Goal: Information Seeking & Learning: Learn about a topic

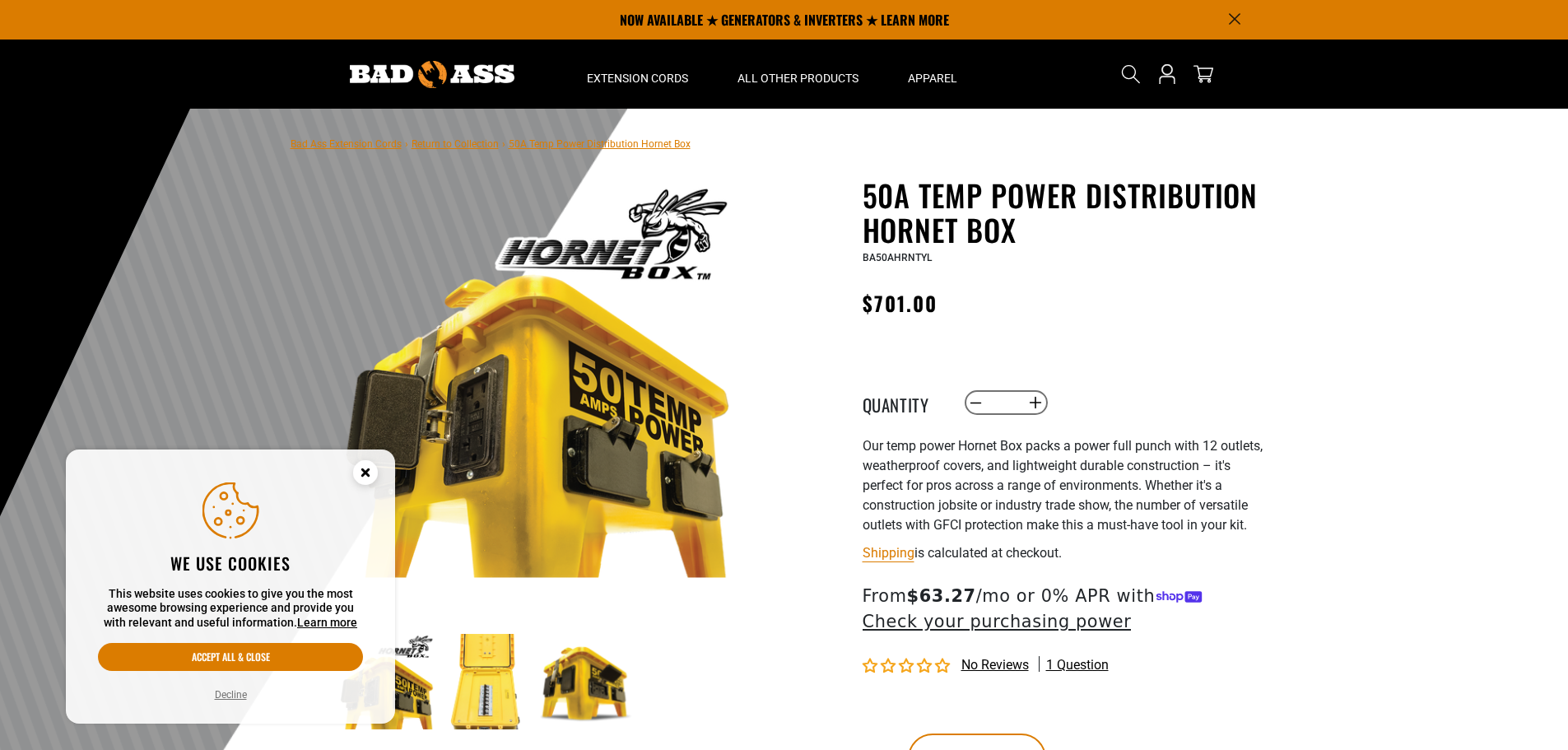
click at [1238, 342] on div "50A Temp Power Distribution Hornet Box 50A Temp Power Distribution Hornet Box B…" at bounding box center [1064, 505] width 403 height 655
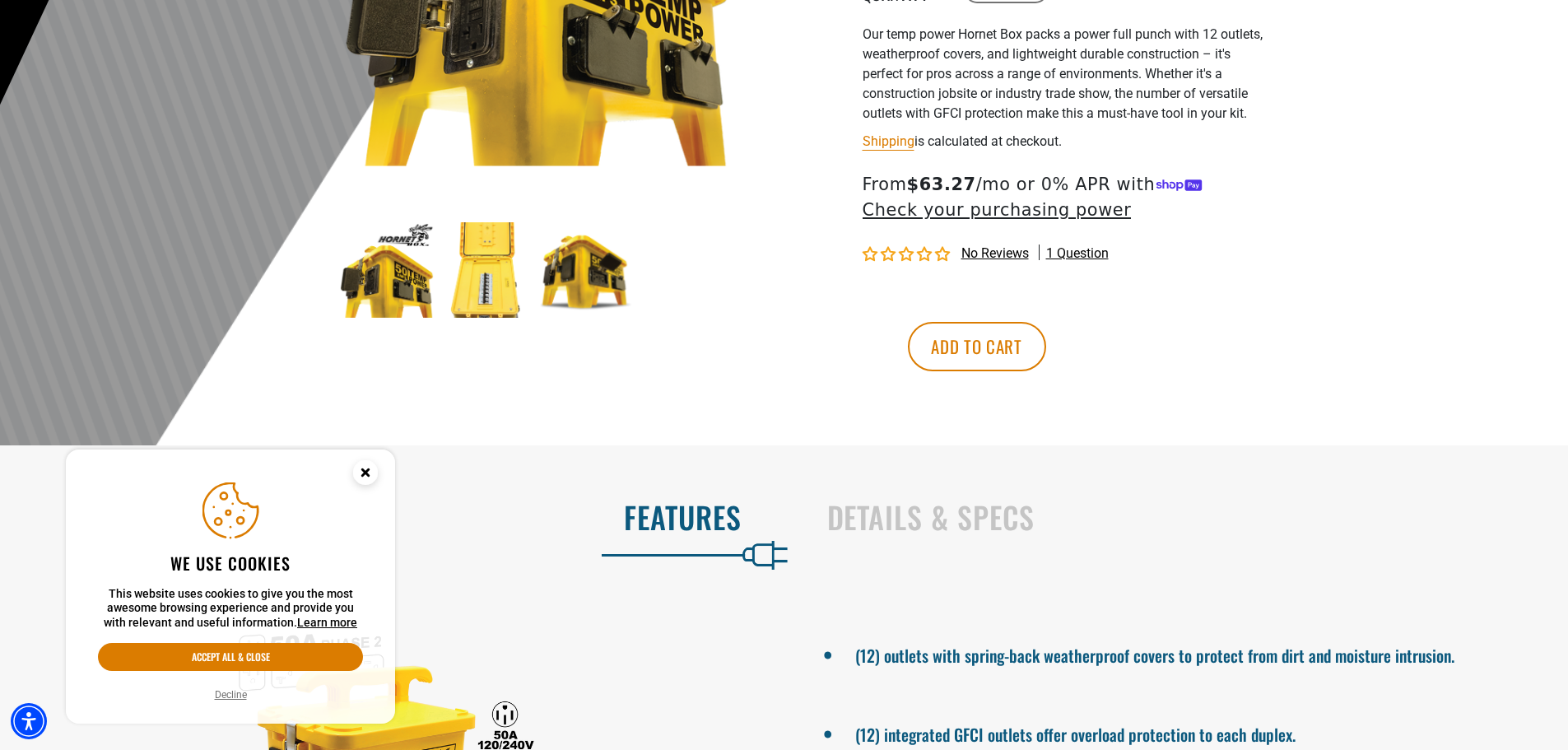
click at [476, 274] on img at bounding box center [486, 270] width 96 height 96
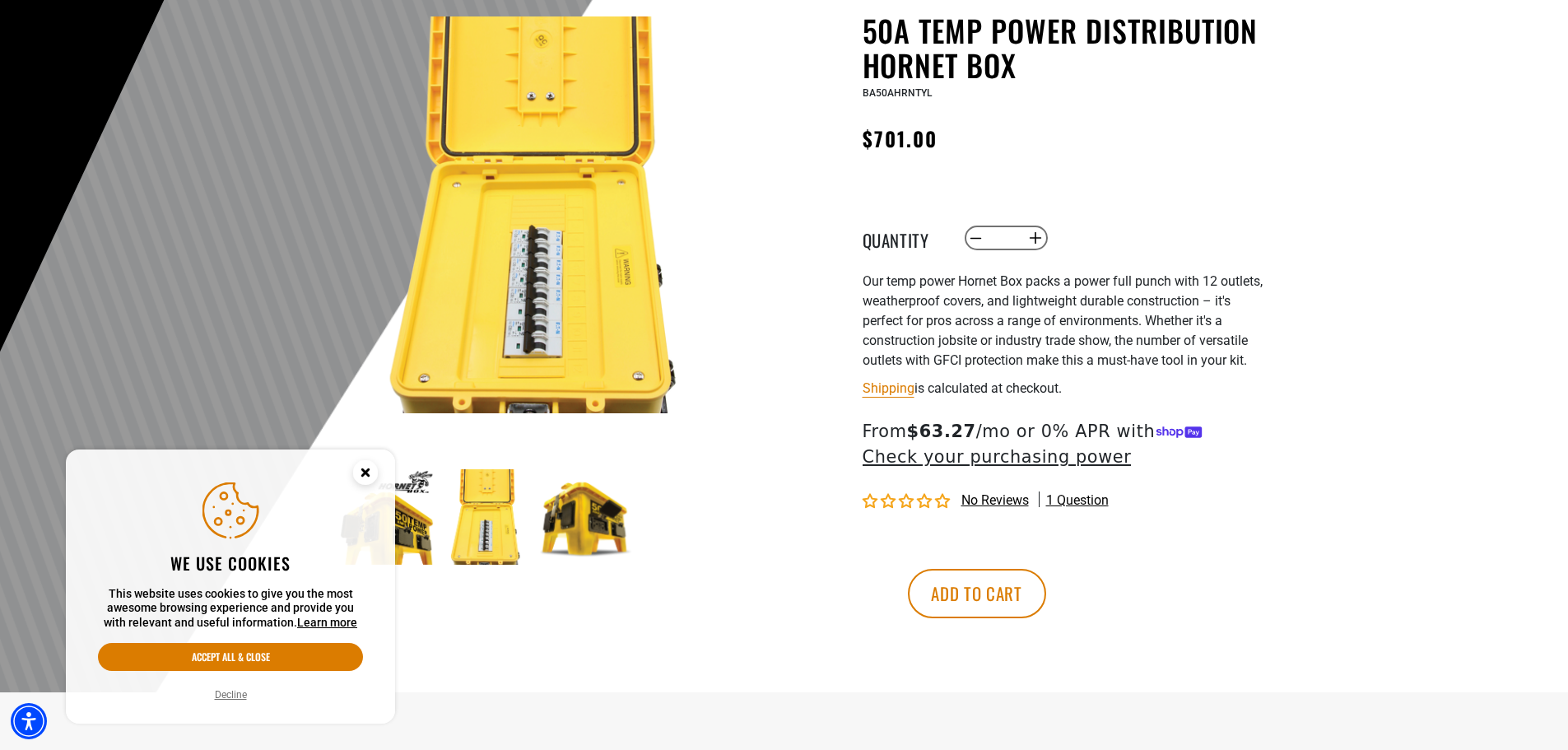
scroll to position [0, 0]
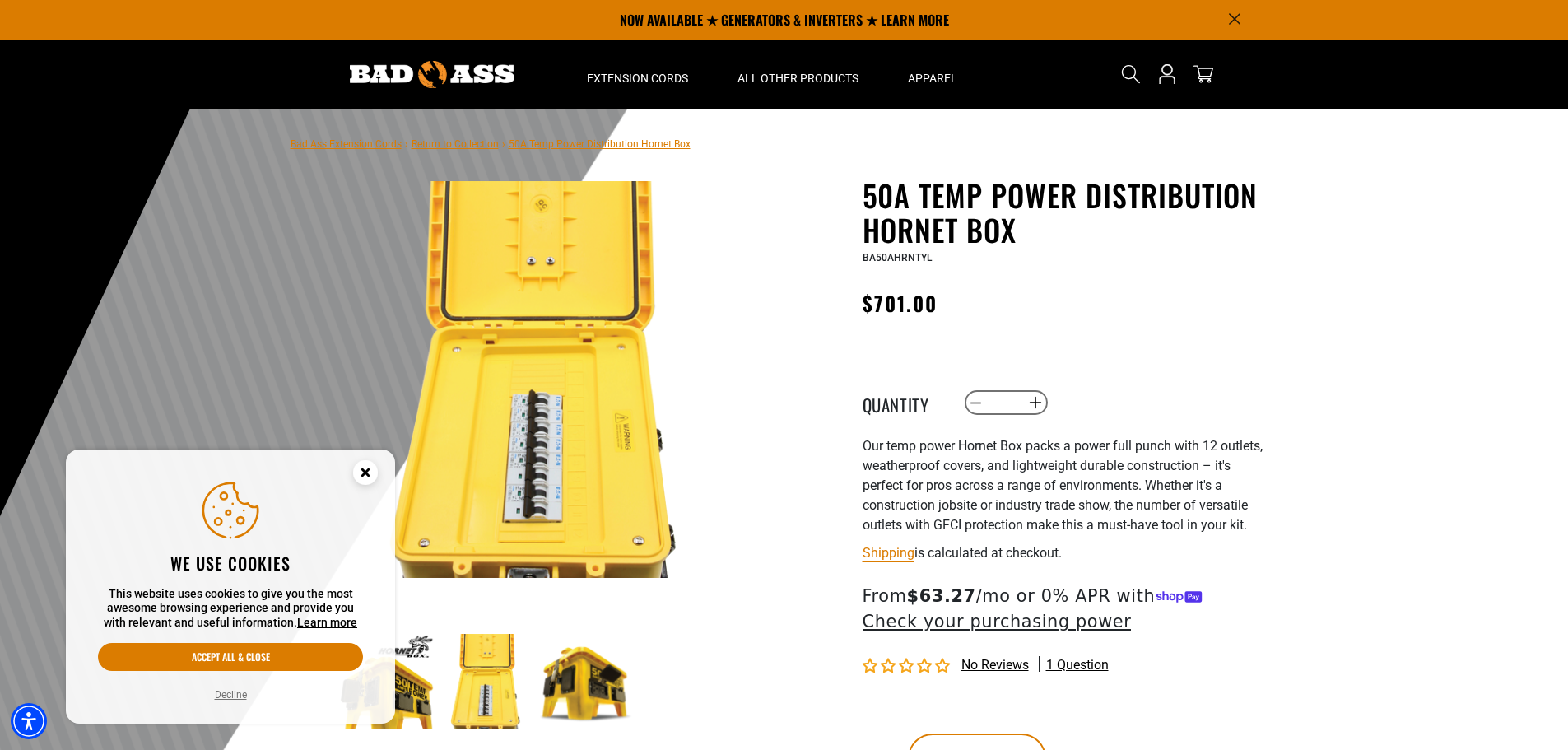
click at [369, 468] on circle "Close this option" at bounding box center [365, 472] width 25 height 25
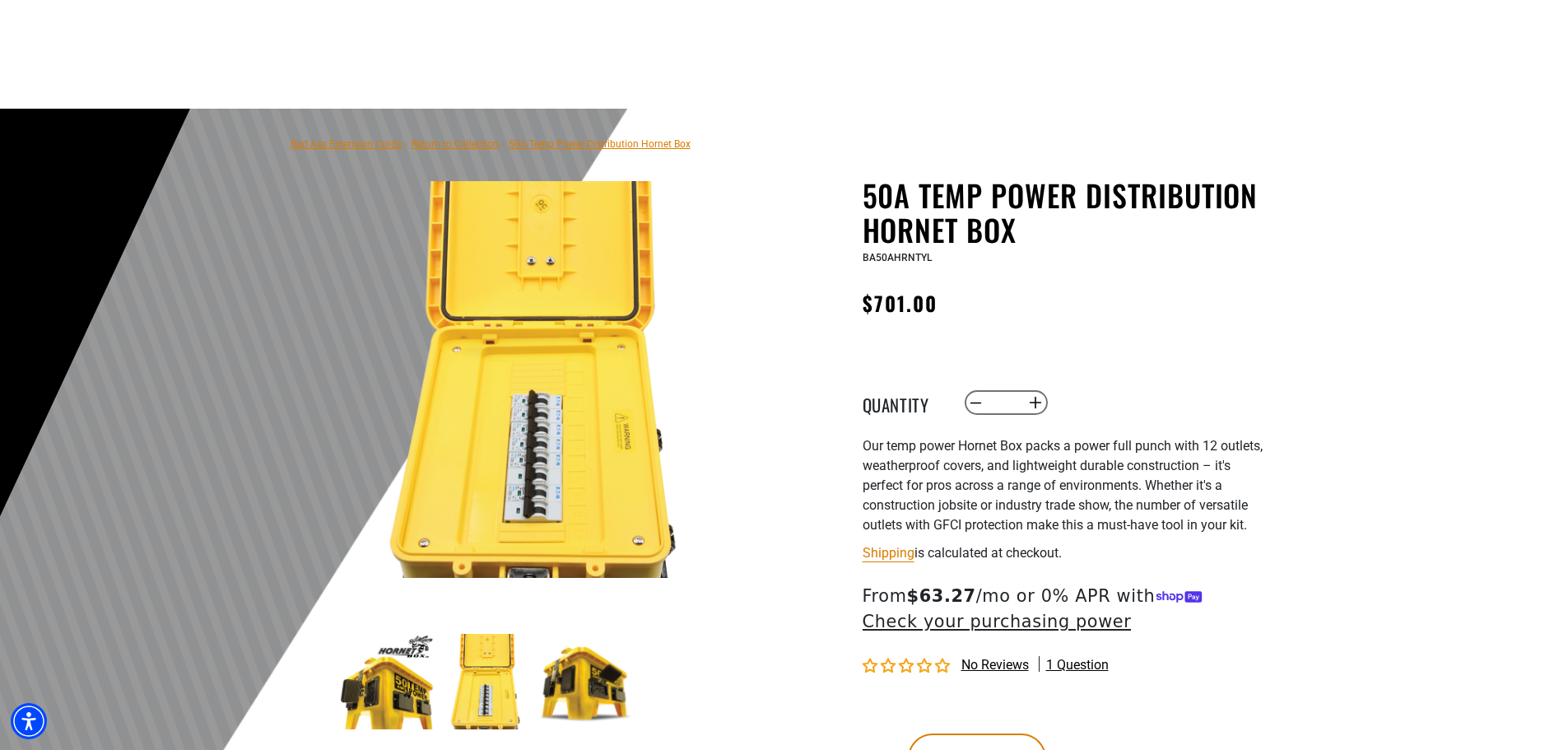
scroll to position [577, 0]
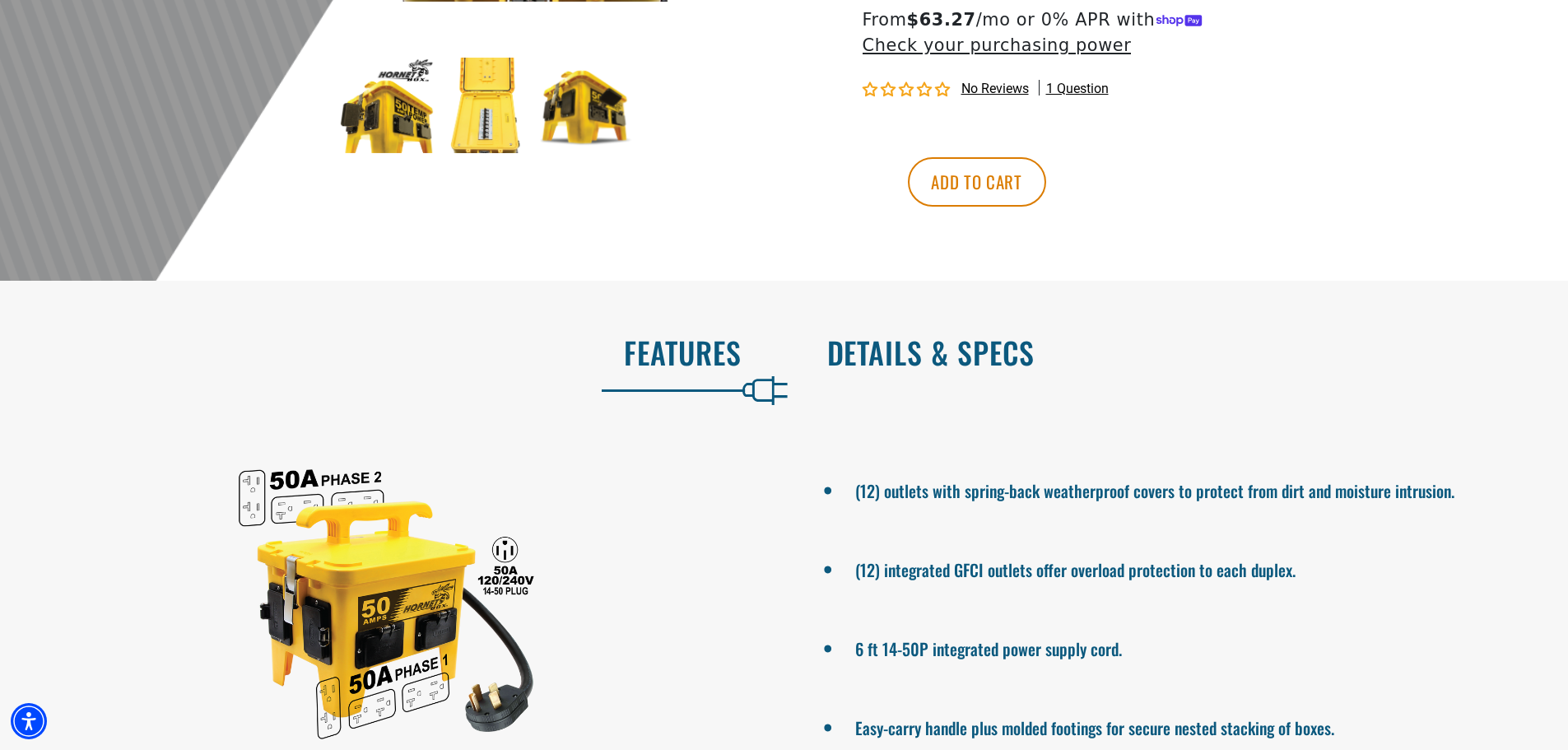
click at [916, 360] on h2 "Details & Specs" at bounding box center [1181, 352] width 707 height 34
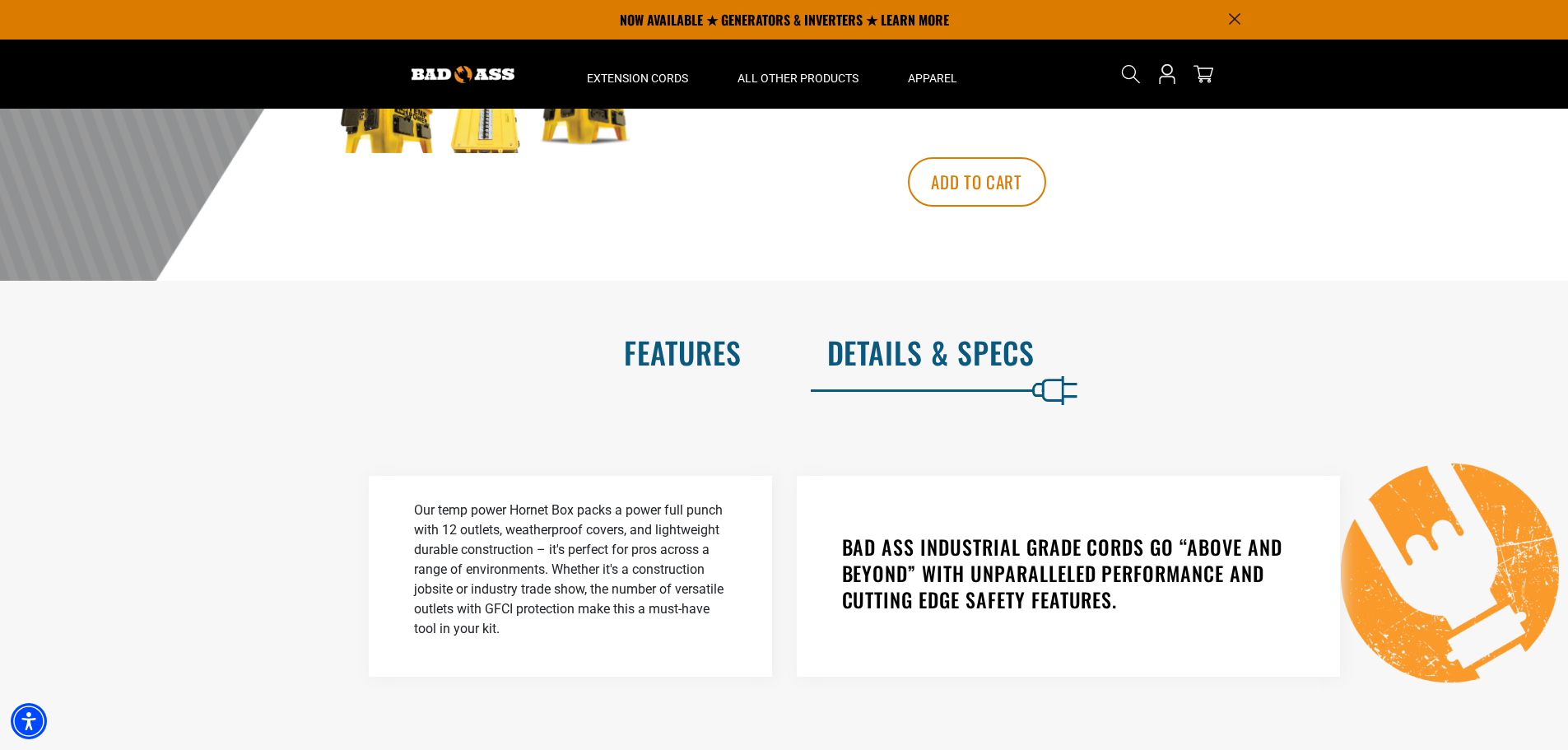
click at [680, 352] on h2 "Features" at bounding box center [387, 352] width 707 height 34
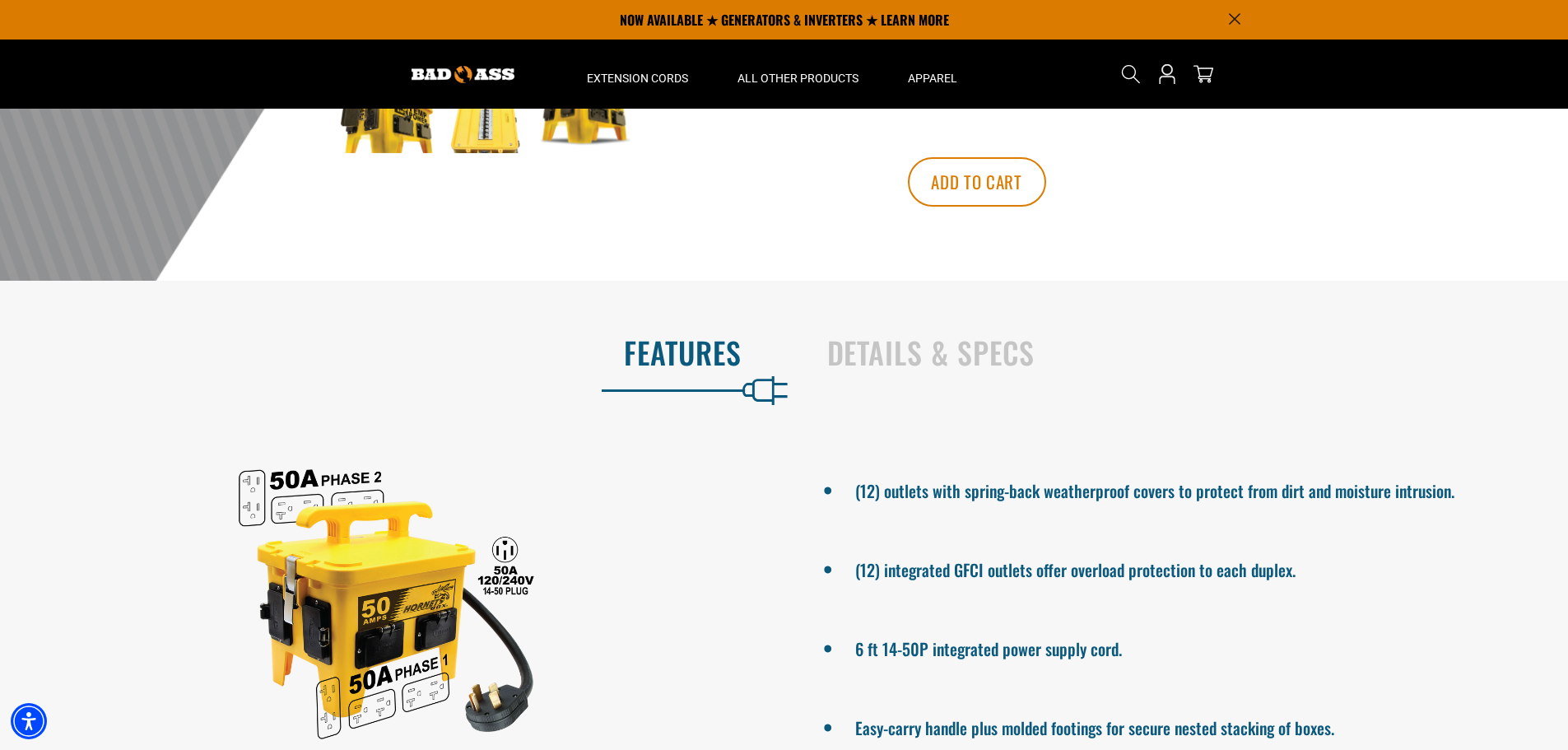
scroll to position [659, 0]
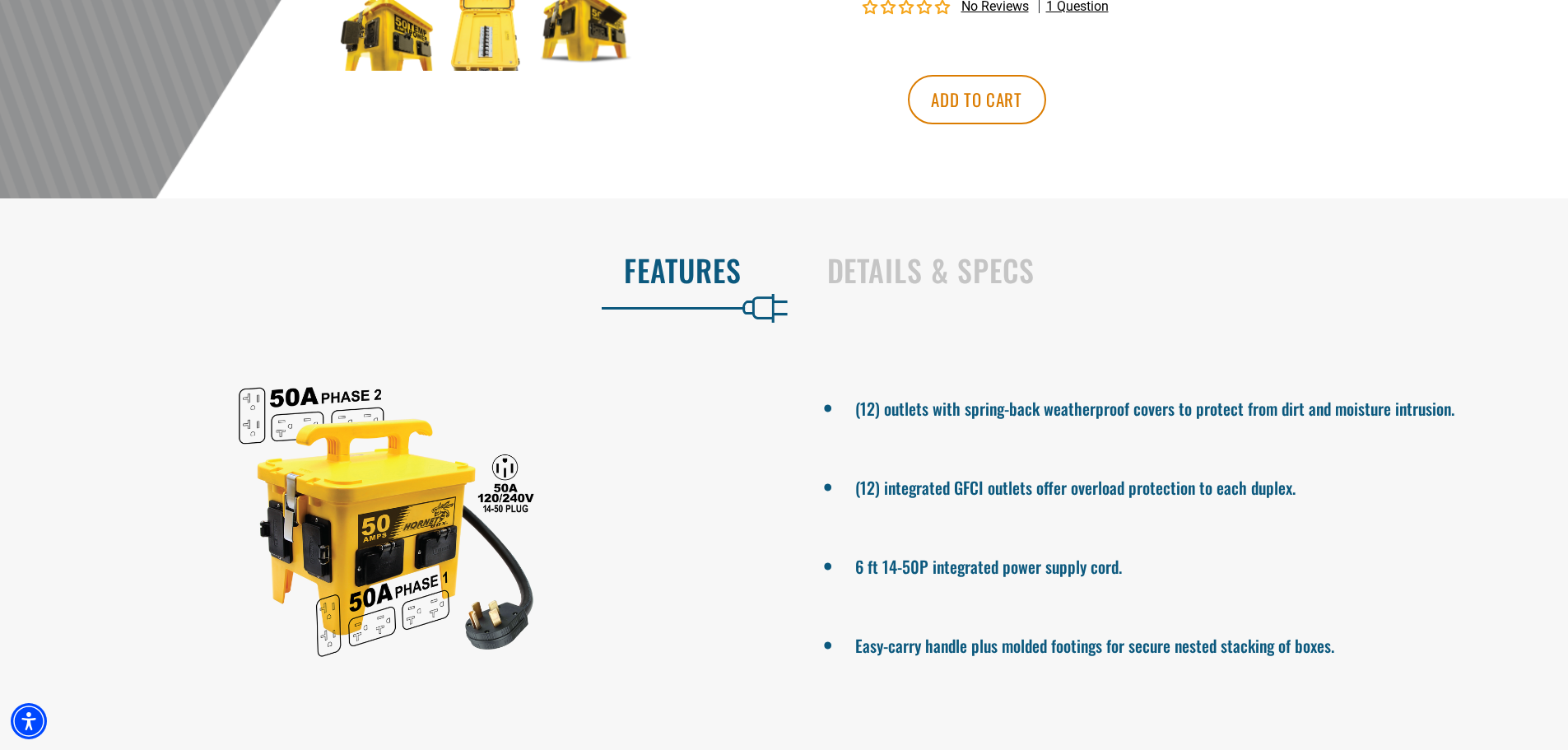
click at [466, 57] on img at bounding box center [486, 22] width 96 height 96
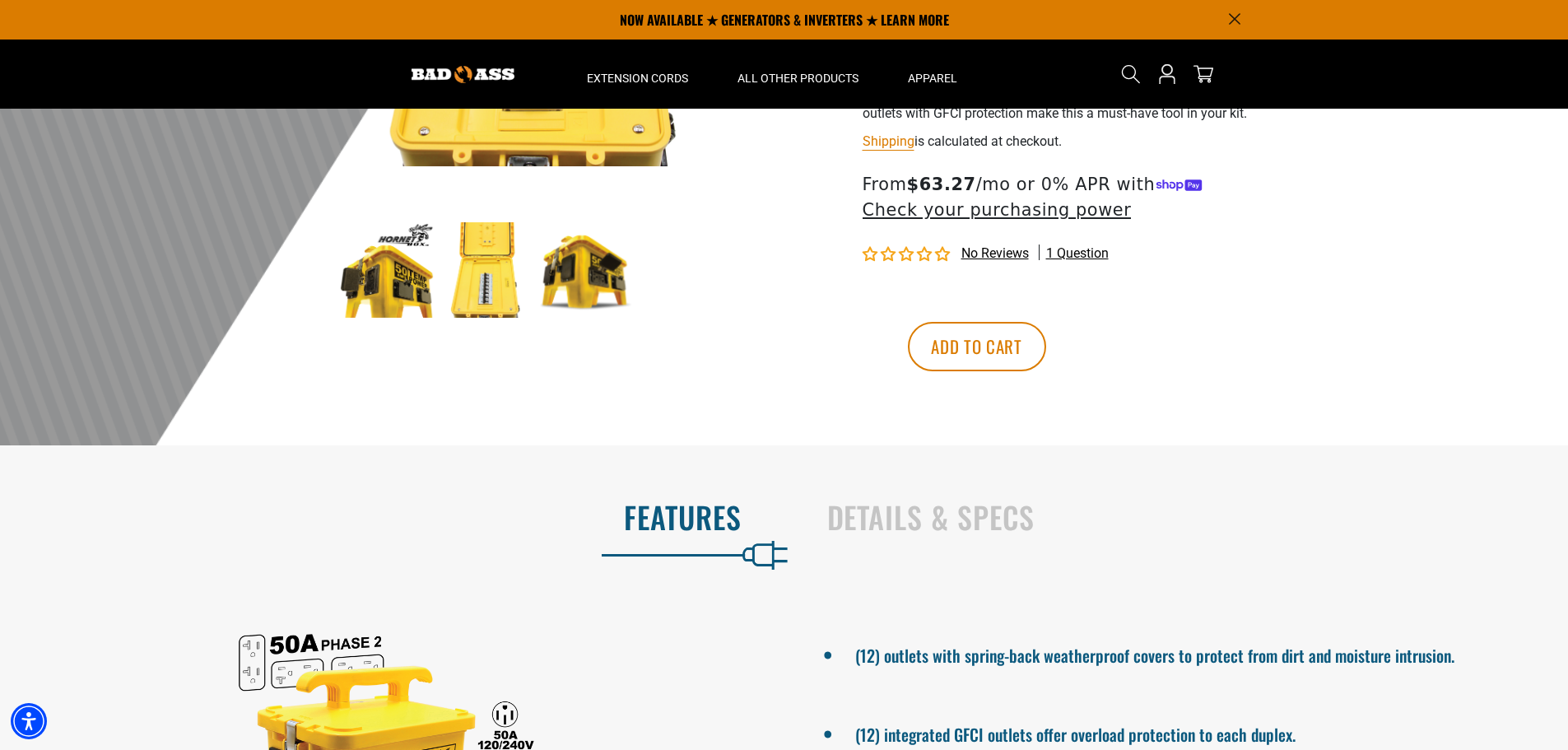
scroll to position [0, 0]
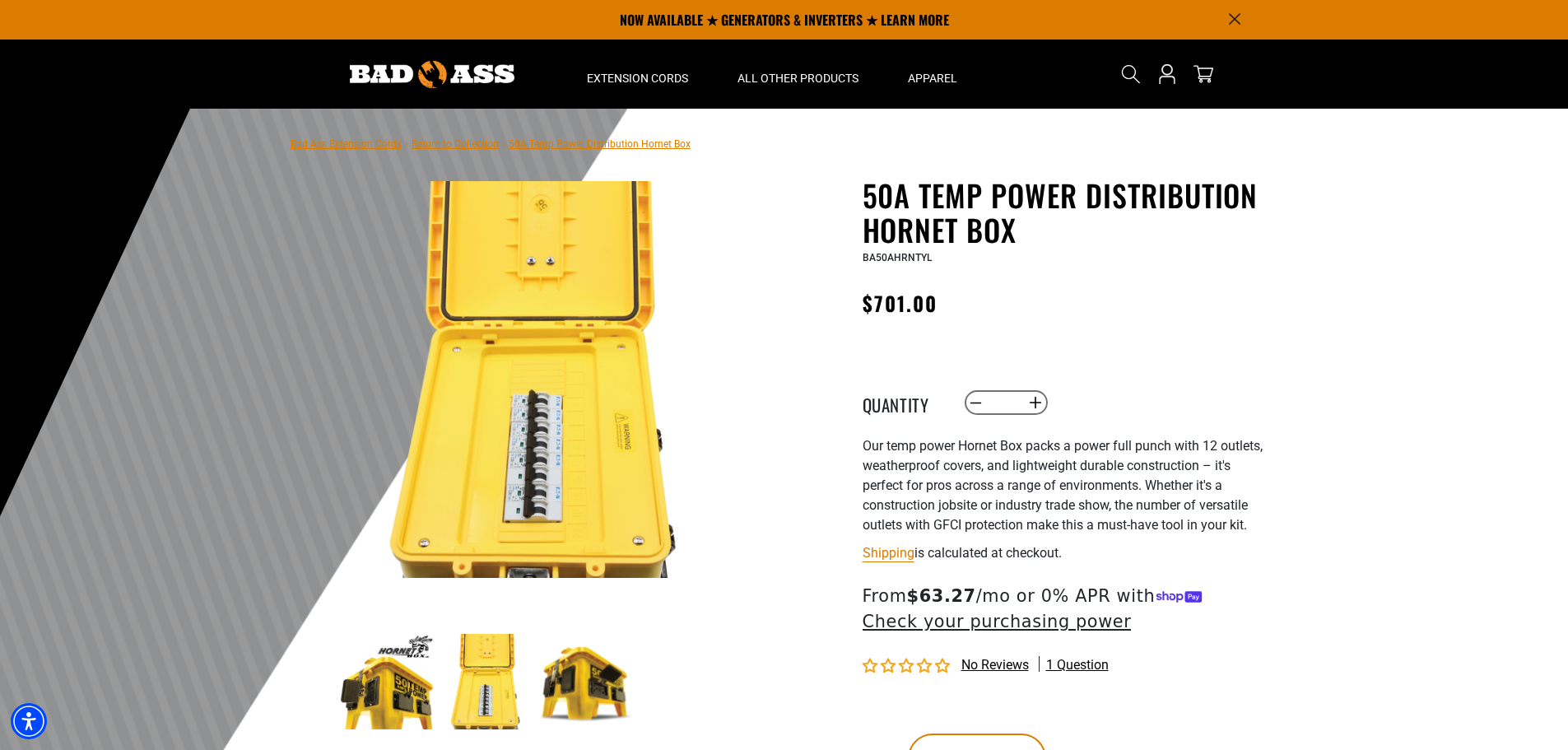
click at [504, 498] on img at bounding box center [537, 380] width 397 height 397
click at [1156, 346] on div "50A Temp Power Distribution Hornet Box 50A Temp Power Distribution Hornet Box B…" at bounding box center [1064, 505] width 403 height 655
click at [1133, 327] on div "Regular price $701.00 Regular price Sale price 701.00 Unit price / per Sale Sol…" at bounding box center [1064, 307] width 403 height 42
click at [932, 213] on h1 "50A Temp Power Distribution Hornet Box" at bounding box center [1064, 212] width 403 height 69
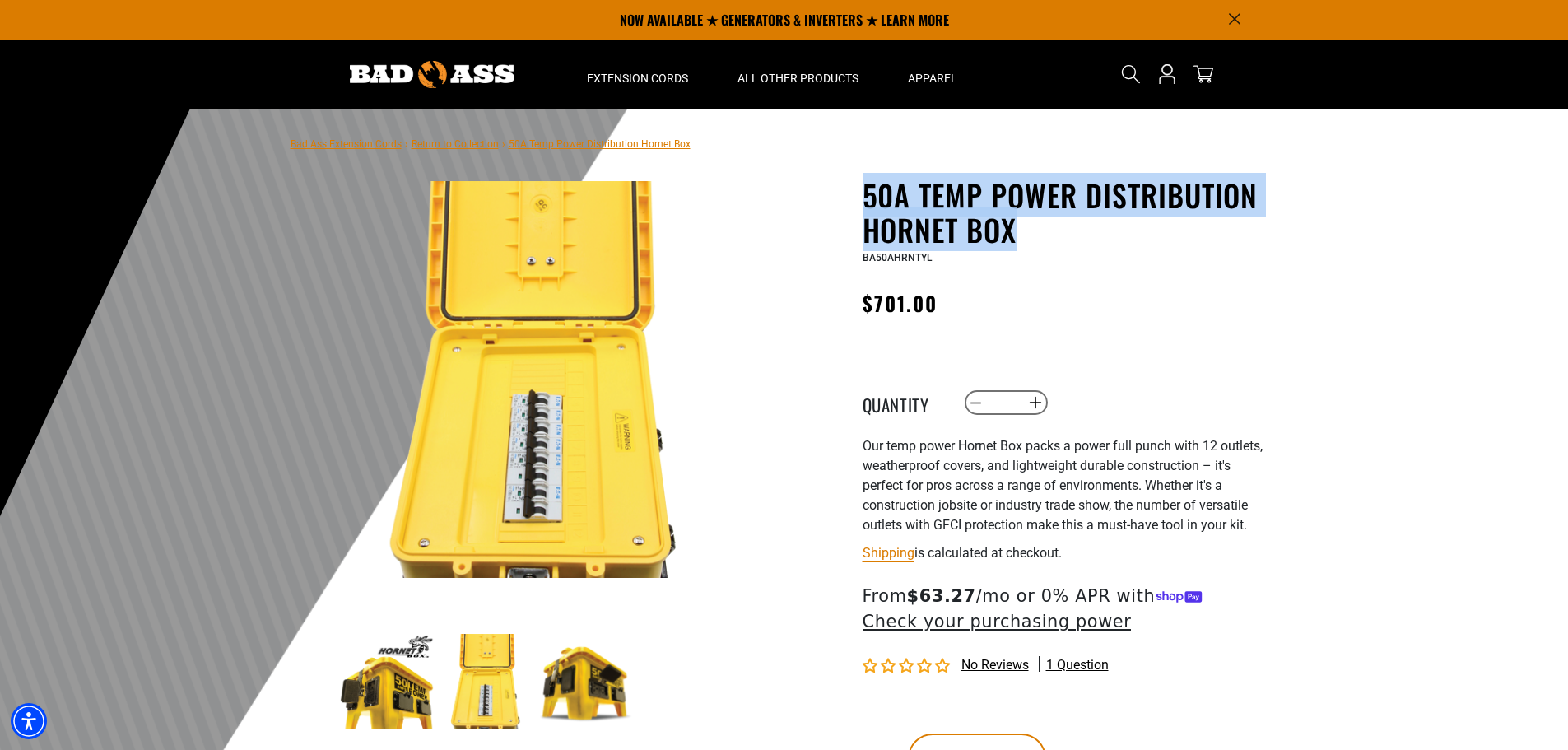
click at [932, 213] on h1 "50A Temp Power Distribution Hornet Box" at bounding box center [1064, 212] width 403 height 69
click at [941, 247] on h1 "50A Temp Power Distribution Hornet Box" at bounding box center [1064, 212] width 403 height 69
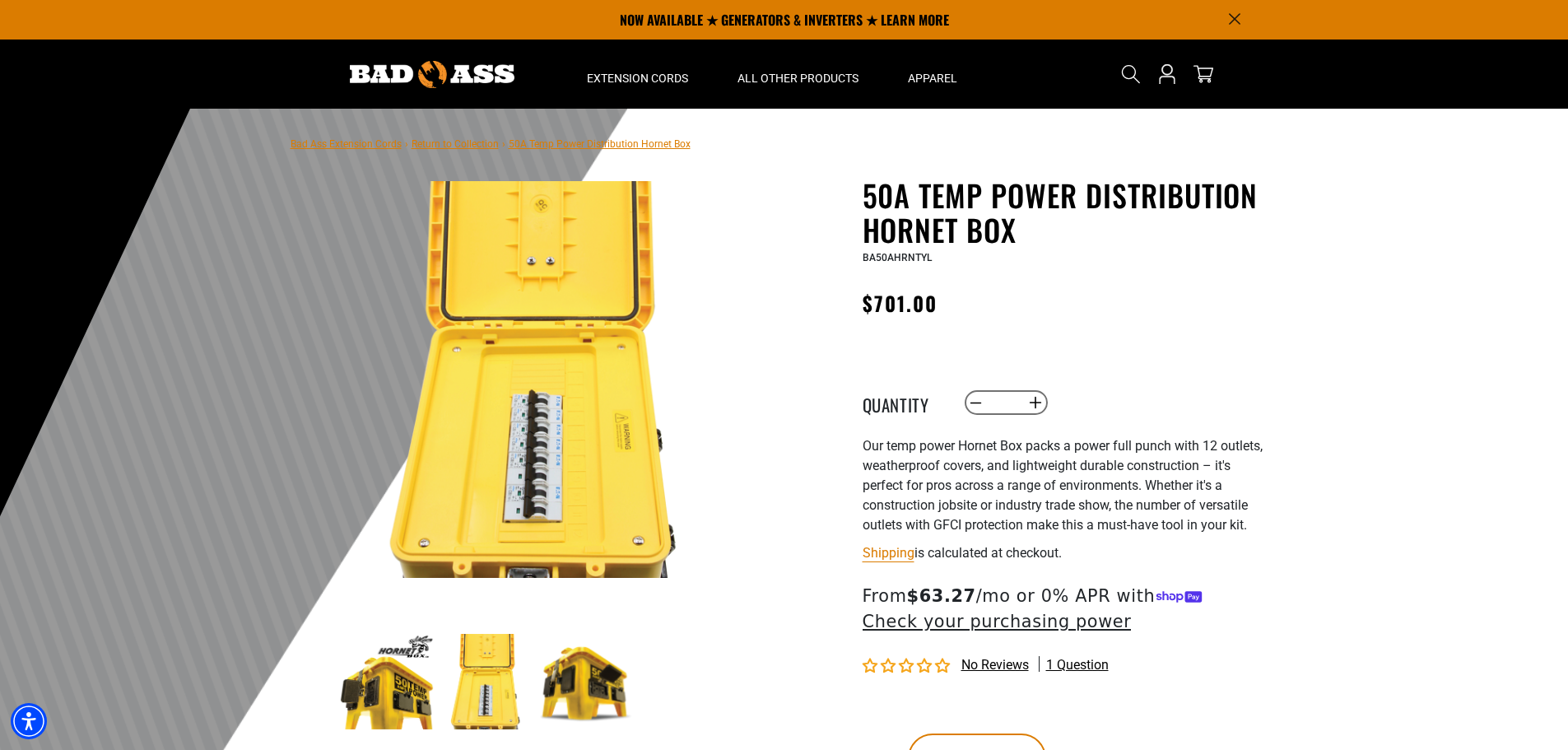
click at [957, 231] on h1 "50A Temp Power Distribution Hornet Box" at bounding box center [1064, 212] width 403 height 69
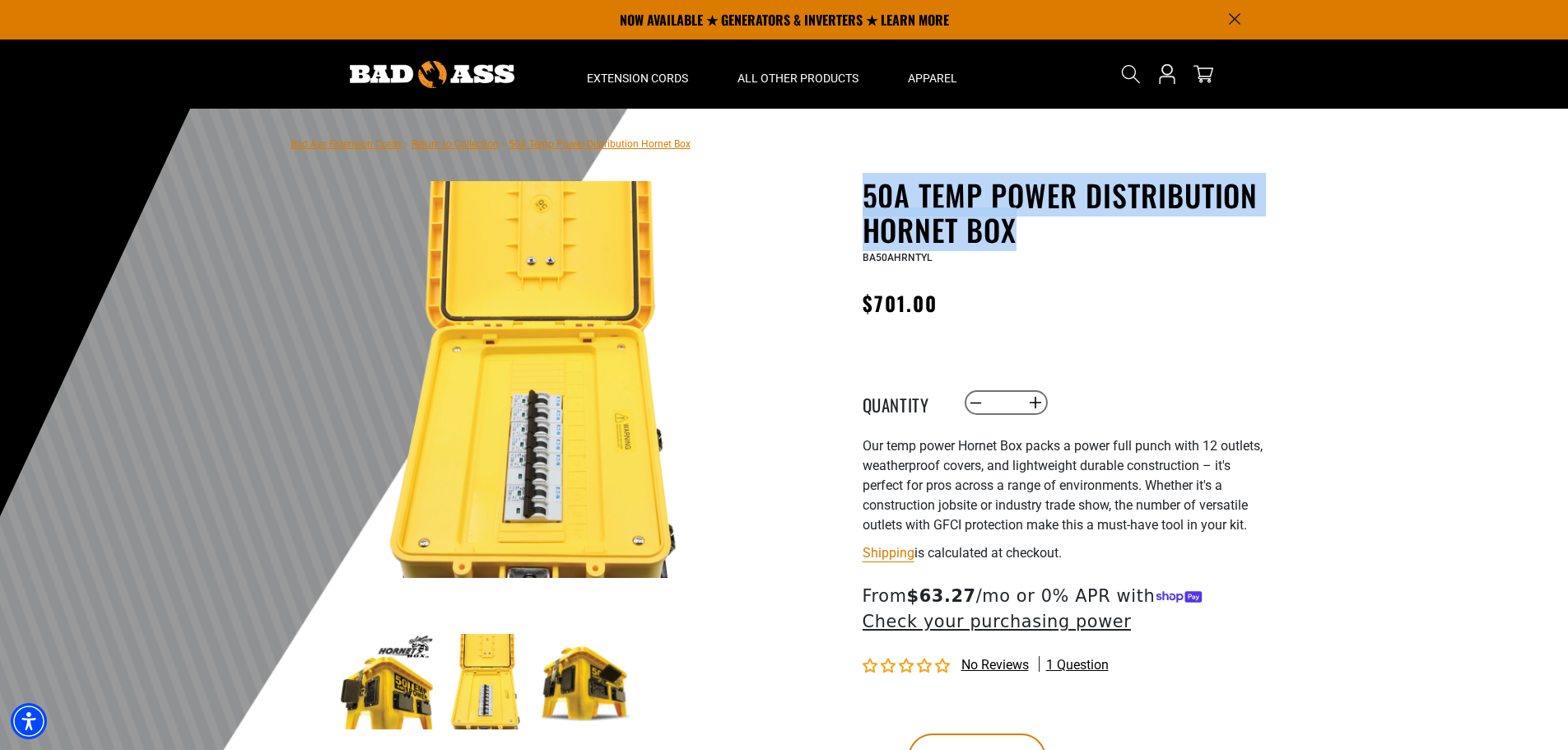
click at [957, 231] on h1 "50A Temp Power Distribution Hornet Box" at bounding box center [1064, 212] width 403 height 69
click at [940, 231] on h1 "50A Temp Power Distribution Hornet Box" at bounding box center [1064, 212] width 403 height 69
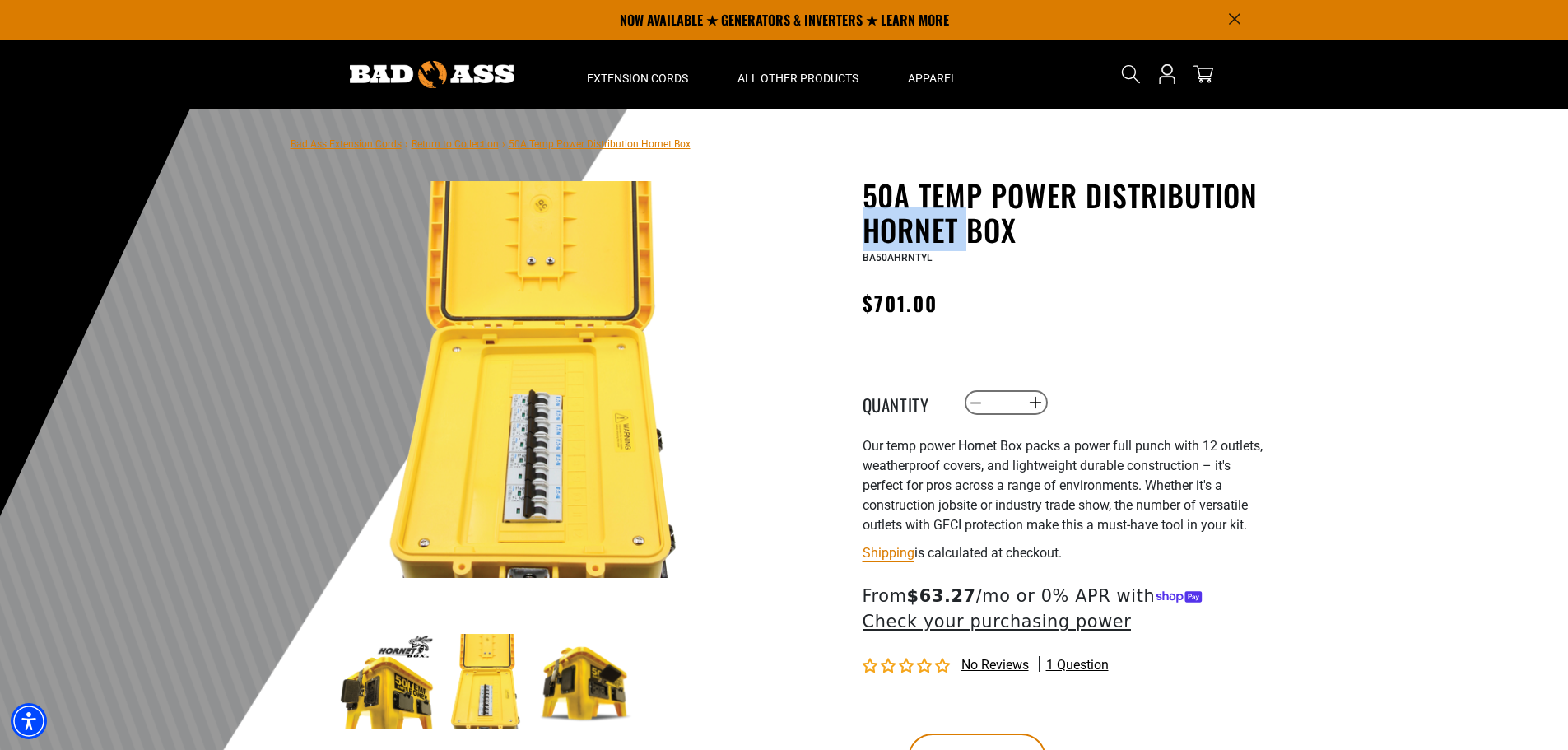
click at [940, 231] on h1 "50A Temp Power Distribution Hornet Box" at bounding box center [1064, 212] width 403 height 69
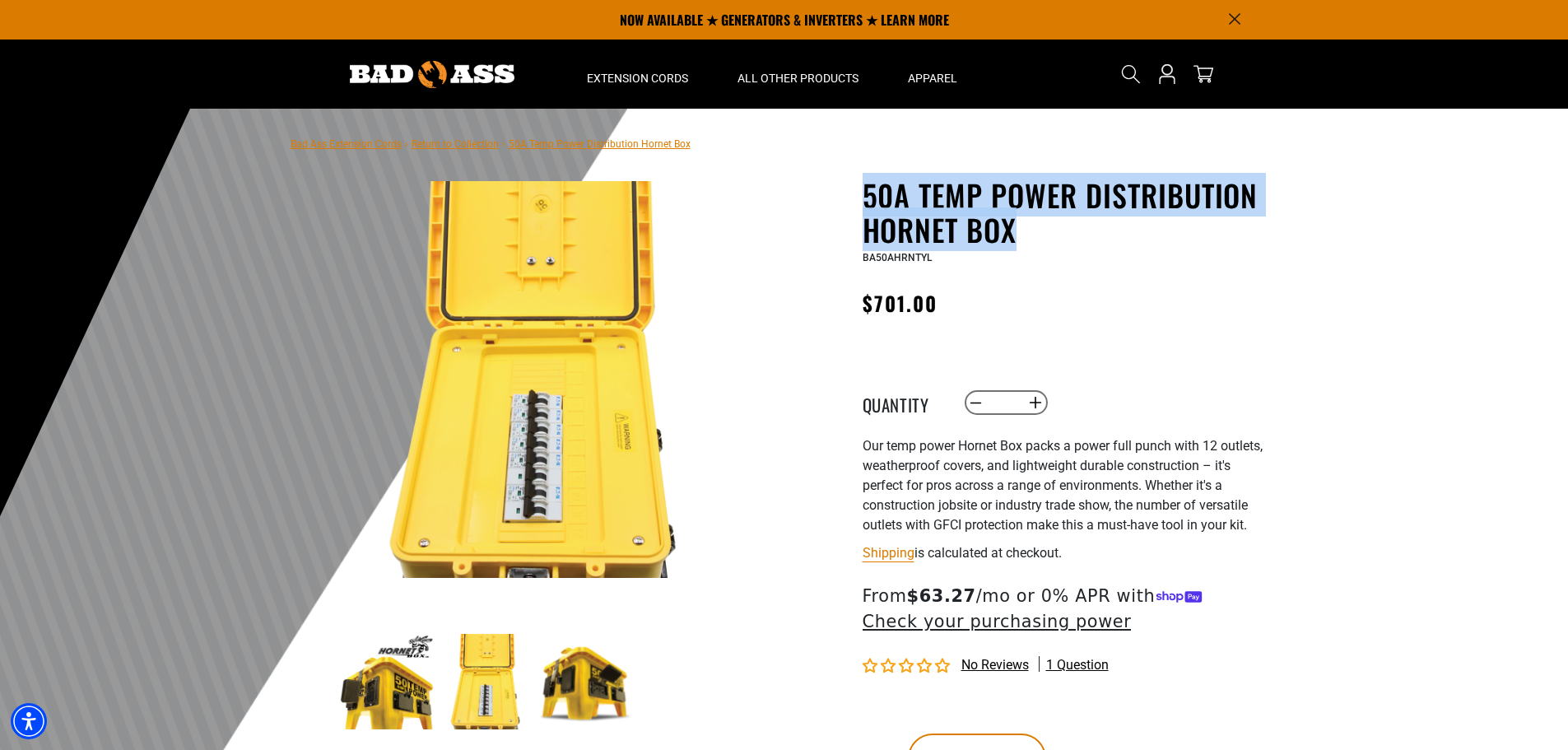
click at [940, 231] on h1 "50A Temp Power Distribution Hornet Box" at bounding box center [1064, 212] width 403 height 69
click at [940, 227] on h1 "50A Temp Power Distribution Hornet Box" at bounding box center [1064, 212] width 403 height 69
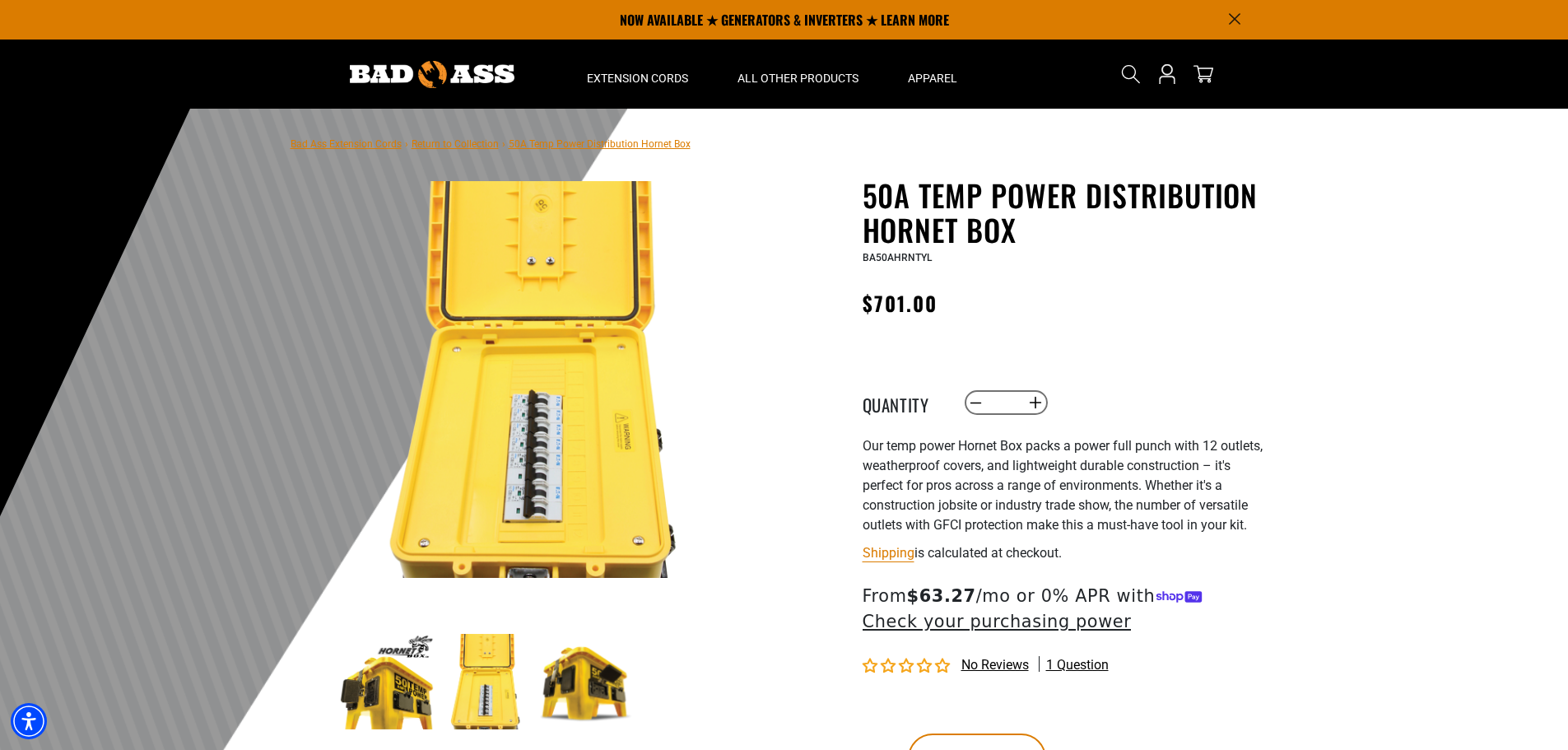
click at [941, 200] on h1 "50A Temp Power Distribution Hornet Box" at bounding box center [1064, 212] width 403 height 69
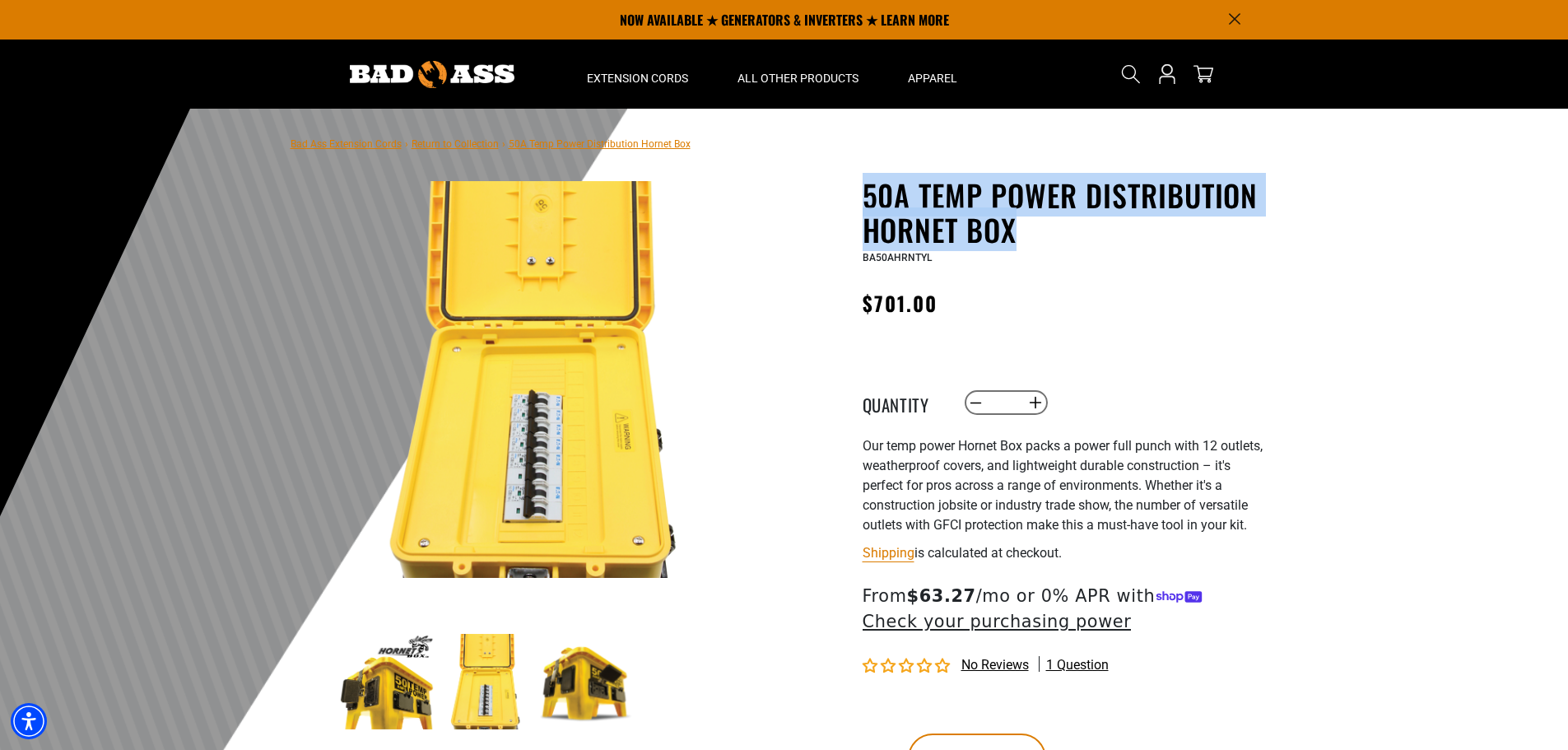
click at [941, 200] on h1 "50A Temp Power Distribution Hornet Box" at bounding box center [1064, 212] width 403 height 69
click at [945, 225] on h1 "50A Temp Power Distribution Hornet Box" at bounding box center [1064, 212] width 403 height 69
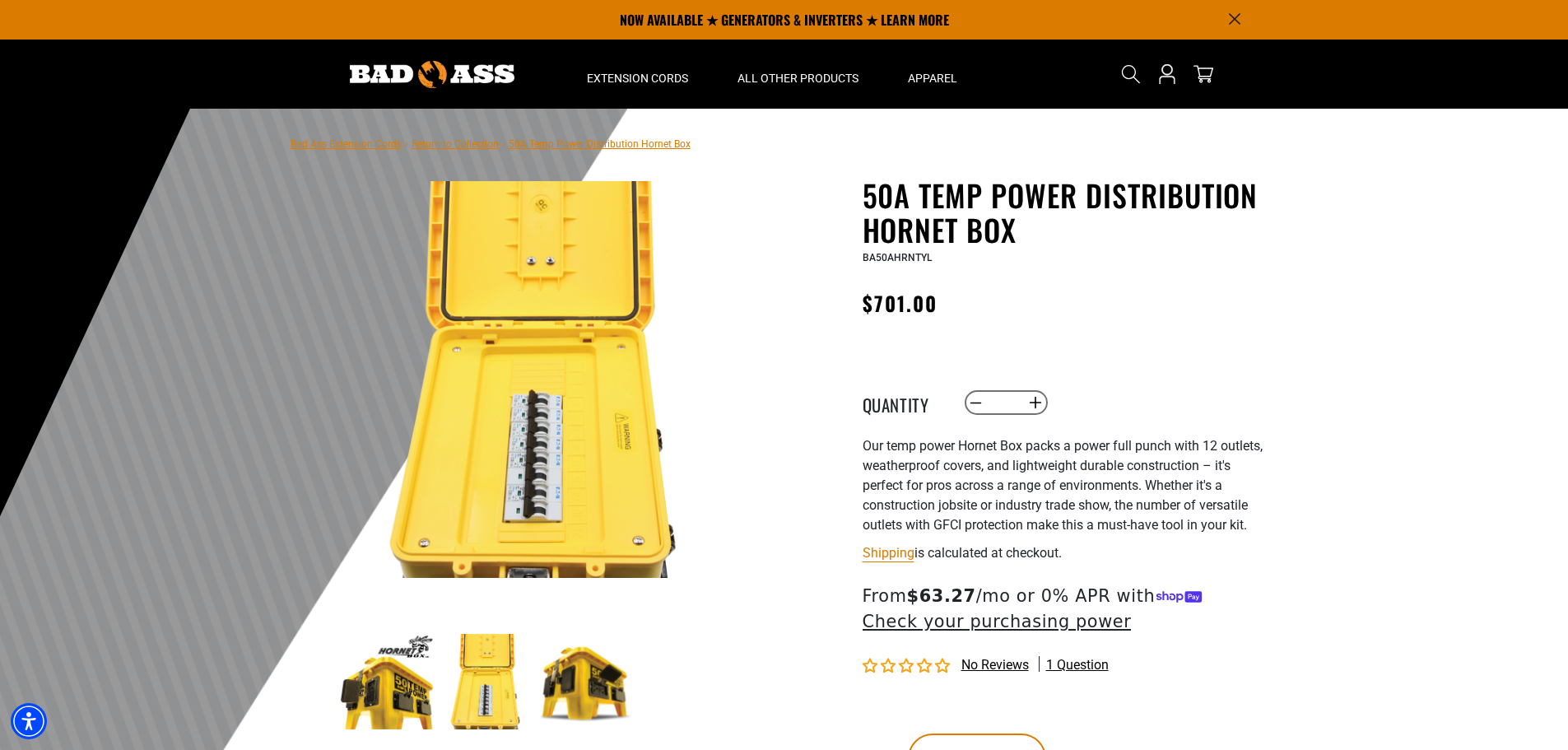
click at [945, 191] on h1 "50A Temp Power Distribution Hornet Box" at bounding box center [1064, 212] width 403 height 69
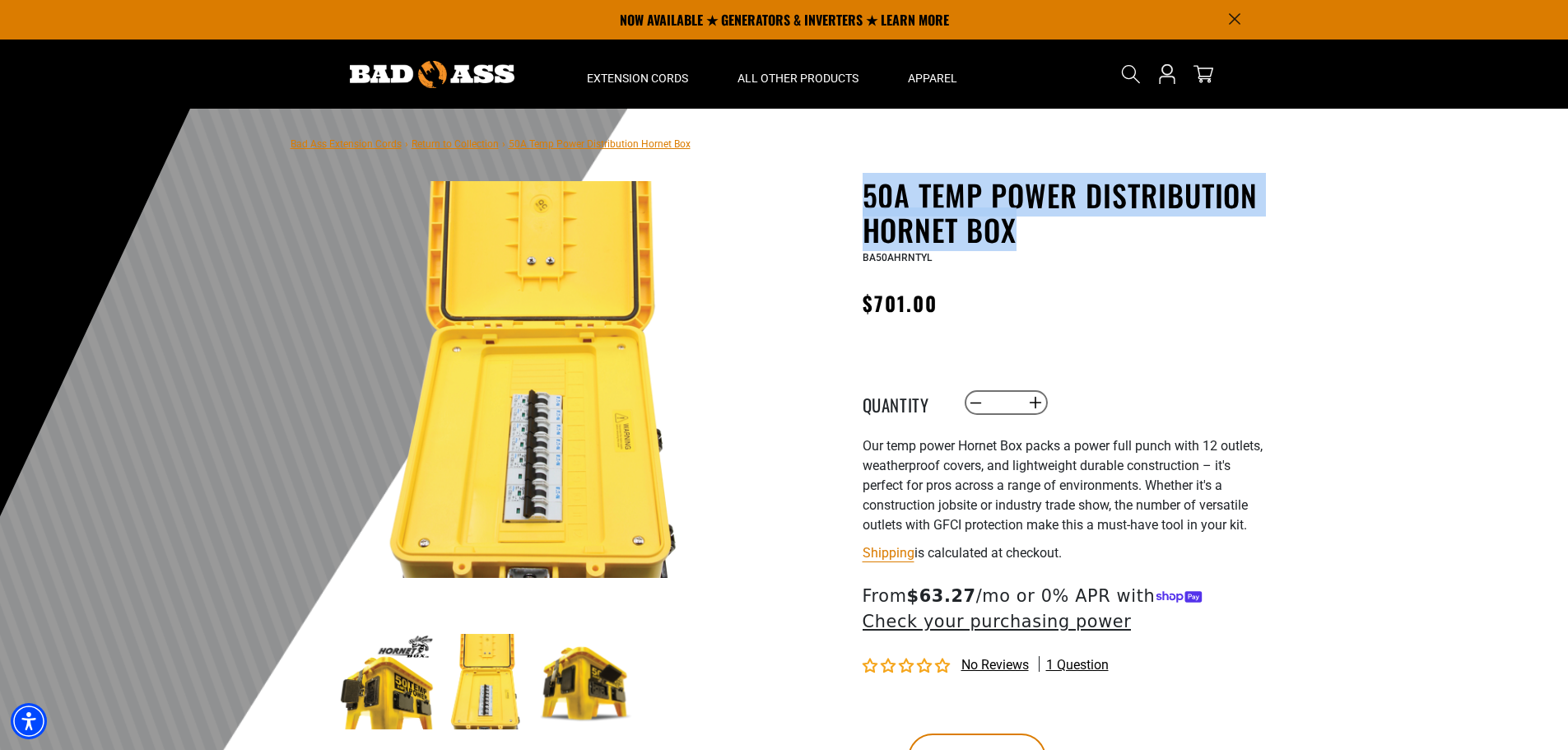
click at [945, 191] on h1 "50A Temp Power Distribution Hornet Box" at bounding box center [1064, 212] width 403 height 69
click at [941, 236] on h1 "50A Temp Power Distribution Hornet Box" at bounding box center [1064, 212] width 403 height 69
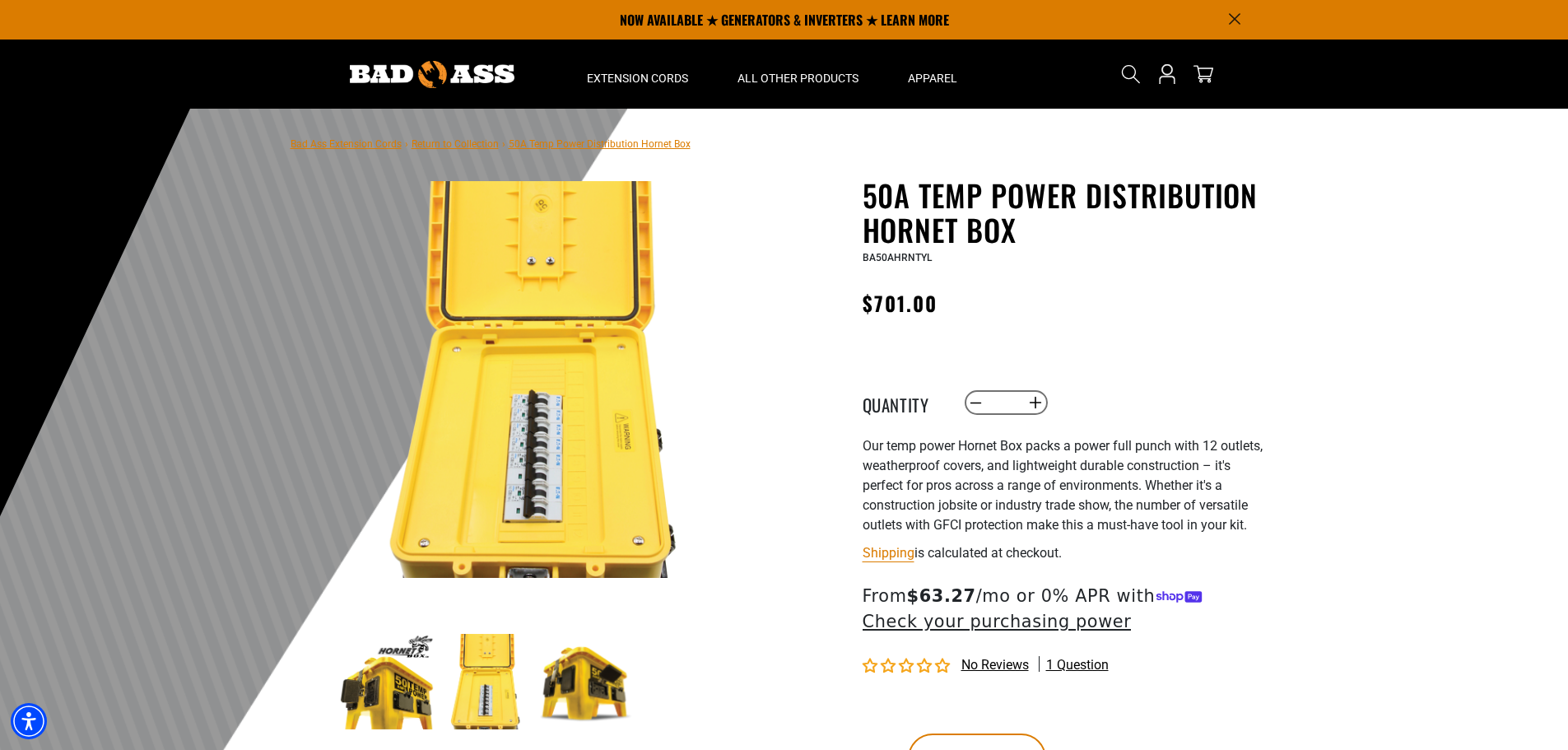
click at [944, 196] on h1 "50A Temp Power Distribution Hornet Box" at bounding box center [1064, 212] width 403 height 69
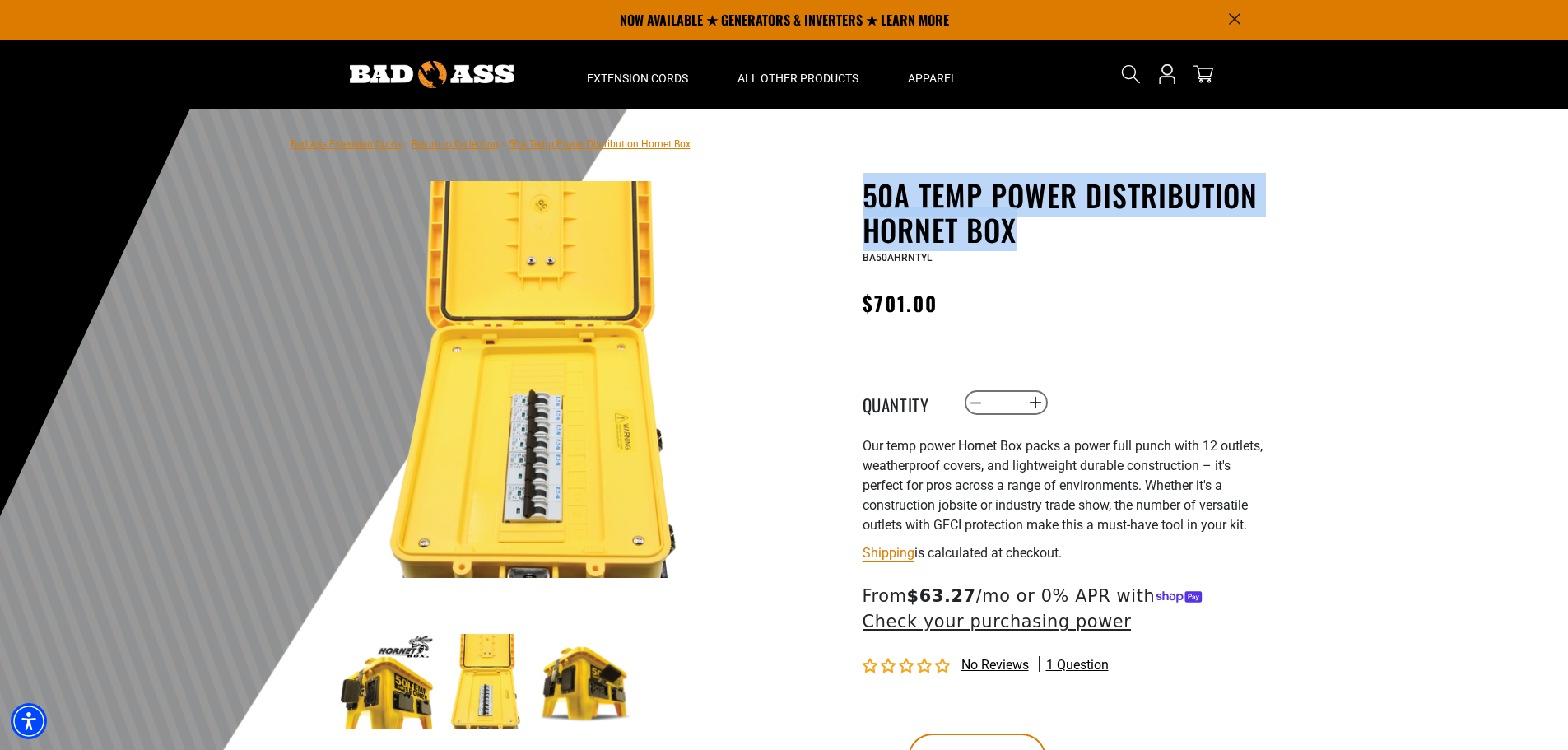
click at [944, 196] on h1 "50A Temp Power Distribution Hornet Box" at bounding box center [1064, 212] width 403 height 69
click at [951, 240] on h1 "50A Temp Power Distribution Hornet Box" at bounding box center [1064, 212] width 403 height 69
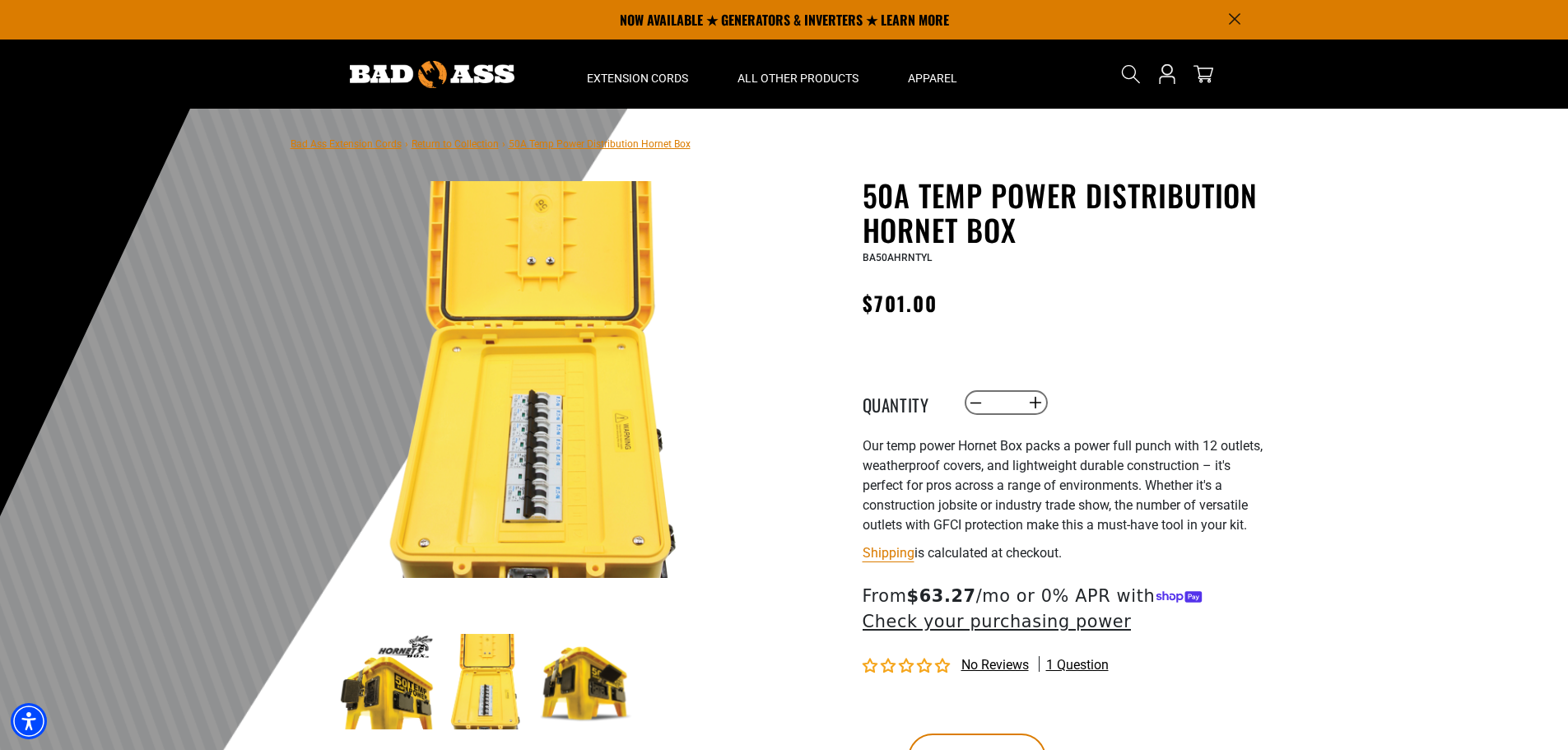
click at [1141, 316] on div "Regular price $701.00 Regular price Sale price 701.00 Unit price / per Sale Sol…" at bounding box center [1064, 307] width 403 height 42
